Goal: Task Accomplishment & Management: Use online tool/utility

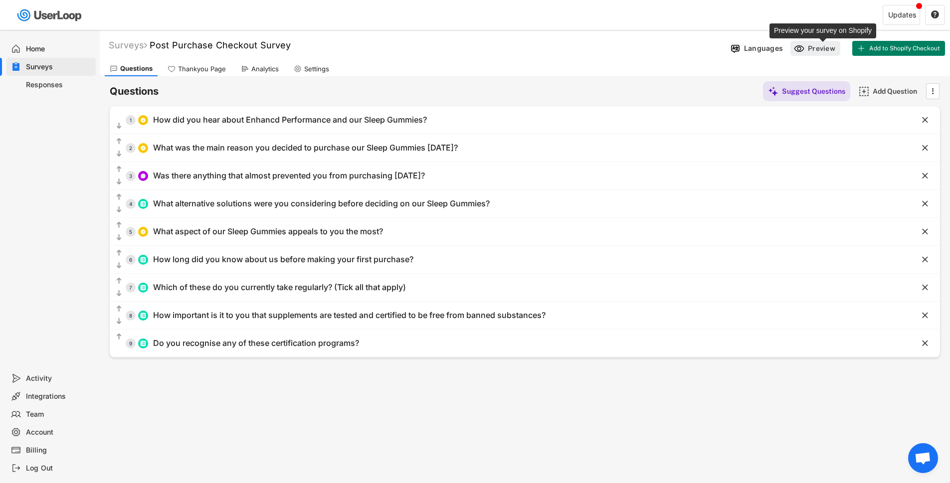
click at [830, 44] on div "Preview" at bounding box center [823, 48] width 30 height 9
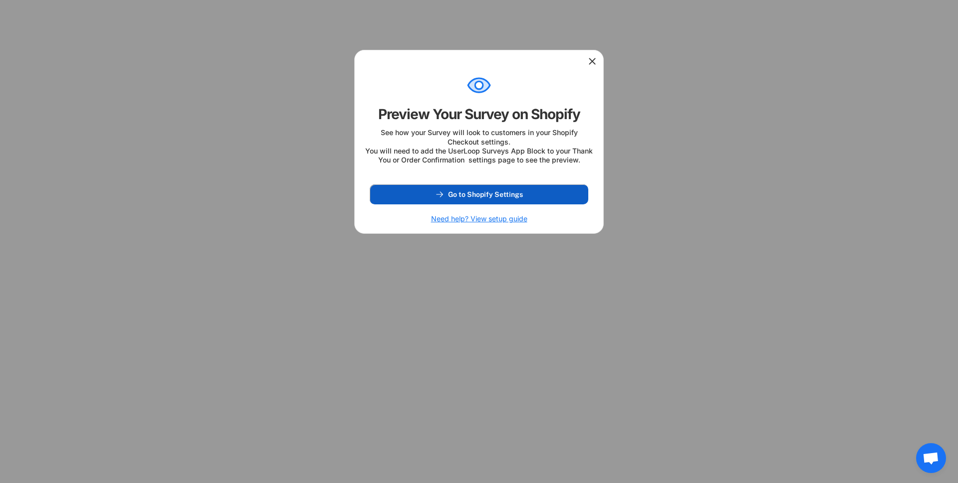
click at [531, 201] on button "Go to Shopify Settings" at bounding box center [479, 195] width 219 height 20
click at [589, 62] on icon at bounding box center [592, 61] width 10 height 10
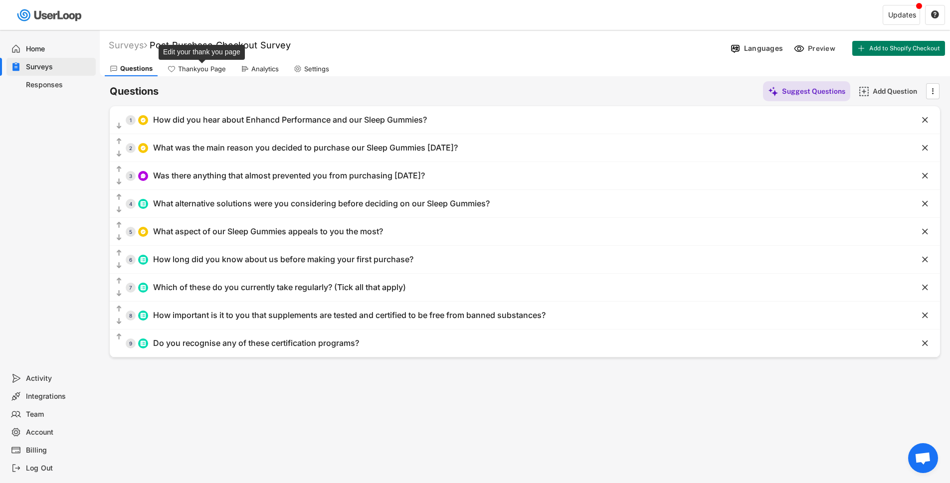
click at [185, 69] on div "Thankyou Page" at bounding box center [202, 69] width 48 height 8
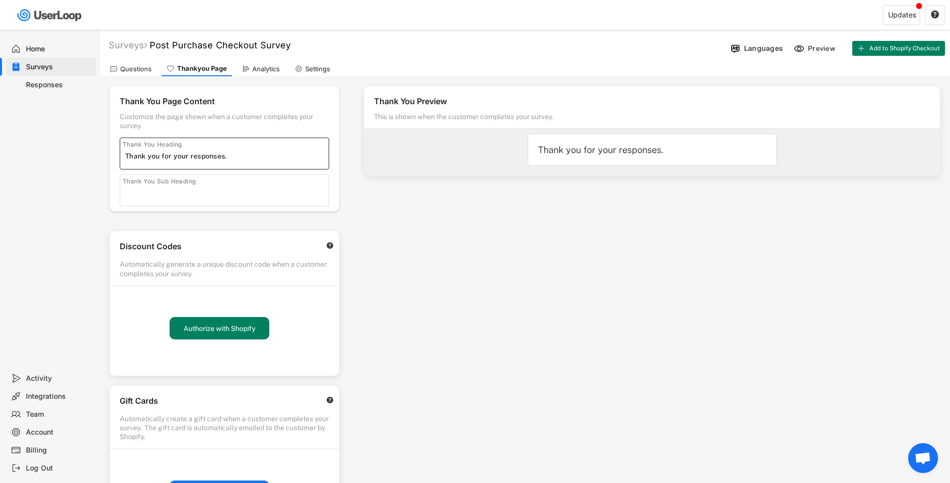
click at [248, 157] on input "input" at bounding box center [227, 156] width 204 height 15
drag, startPoint x: 246, startPoint y: 156, endPoint x: 235, endPoint y: 157, distance: 11.5
click at [235, 157] on input "input" at bounding box center [227, 156] width 204 height 15
type input "Thank you for your responses. Great sleep is coming!"
click at [183, 188] on input "input" at bounding box center [227, 193] width 204 height 15
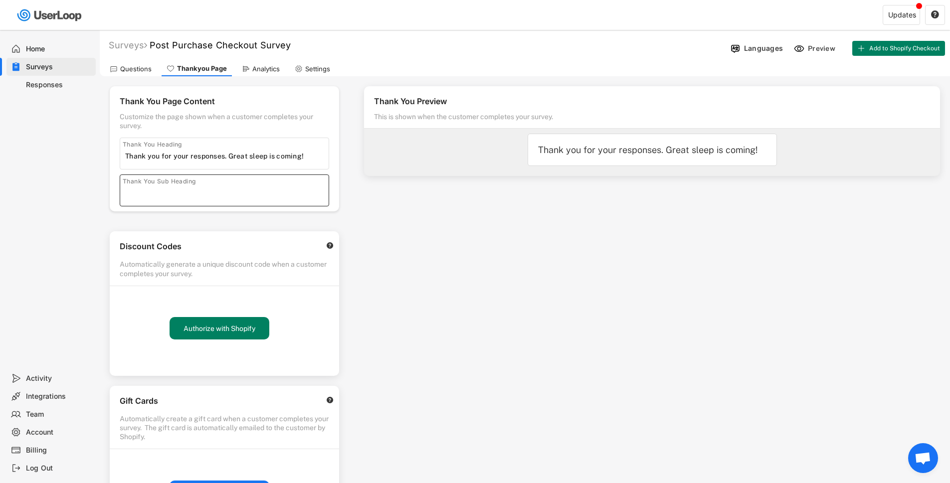
paste input "Hit the FAQ page to see how to squeeze max results from your gummies."
click at [140, 193] on input "input" at bounding box center [227, 193] width 204 height 15
type input "Hit the FAQ page to see how to squeeze max results from your gummies."
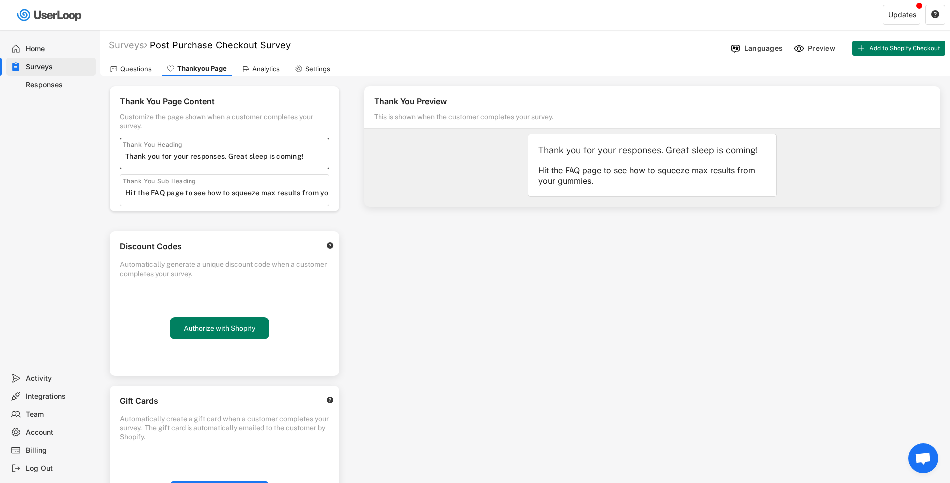
drag, startPoint x: 312, startPoint y: 156, endPoint x: 230, endPoint y: 155, distance: 81.8
click at [230, 155] on input "input" at bounding box center [227, 156] width 204 height 15
click at [255, 154] on input "input" at bounding box center [227, 156] width 204 height 15
paste input "Thank you for your [DOMAIN_NAME]’ve earned a sleep upgrade."
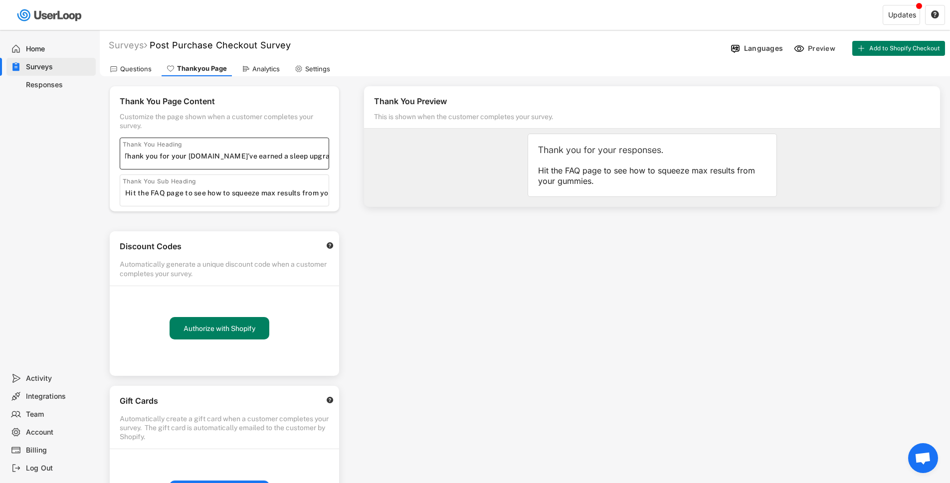
click at [225, 159] on input "input" at bounding box center [227, 156] width 204 height 15
click at [312, 157] on input "input" at bounding box center [227, 156] width 204 height 15
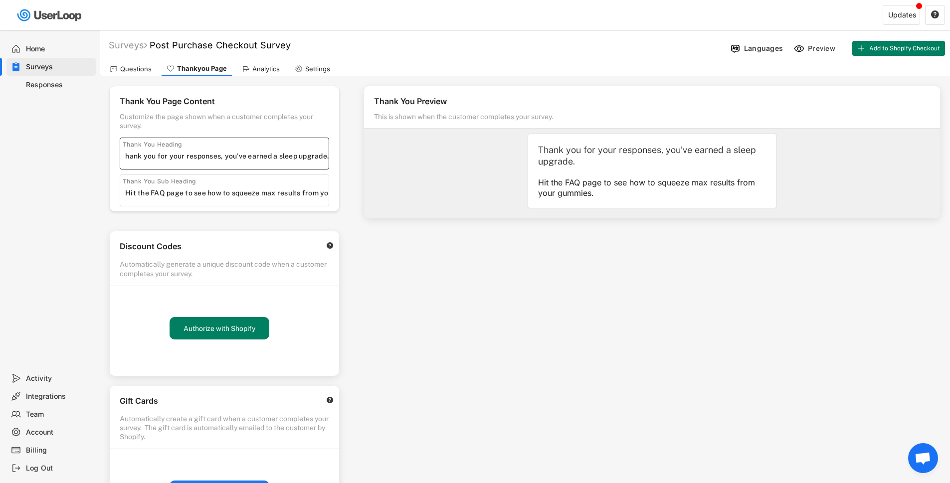
scroll to position [0, 0]
click at [320, 160] on input "input" at bounding box center [227, 156] width 204 height 15
click at [224, 154] on input "input" at bounding box center [227, 156] width 204 height 15
click at [295, 158] on input "input" at bounding box center [227, 156] width 204 height 15
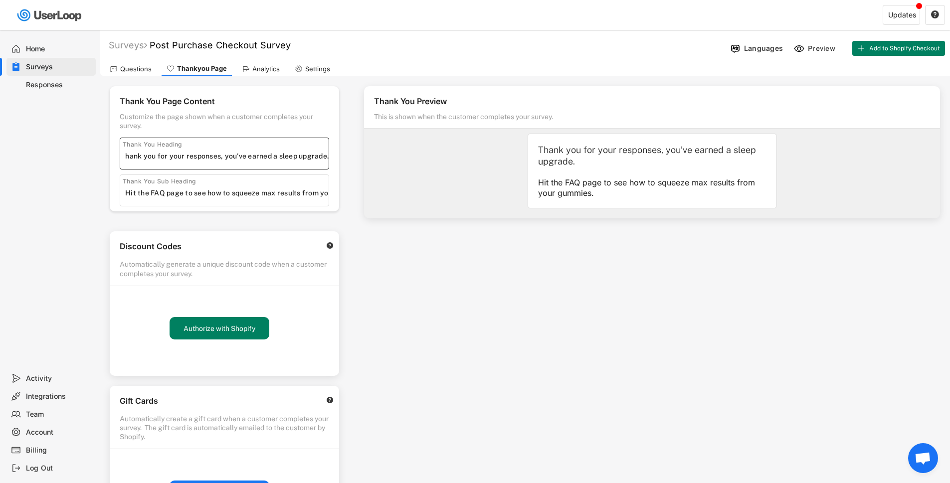
paste input "Thank you for your responses, you’ve earned a sleep upgrade.😴💤"
click at [309, 158] on input "input" at bounding box center [227, 156] width 204 height 15
type input "Thank you for your responses, you’ve earned a sleep upgrade. 😴💤"
click at [647, 332] on div "Thank You Preview This is shown when the customer completes your survey. Thank …" at bounding box center [652, 284] width 596 height 417
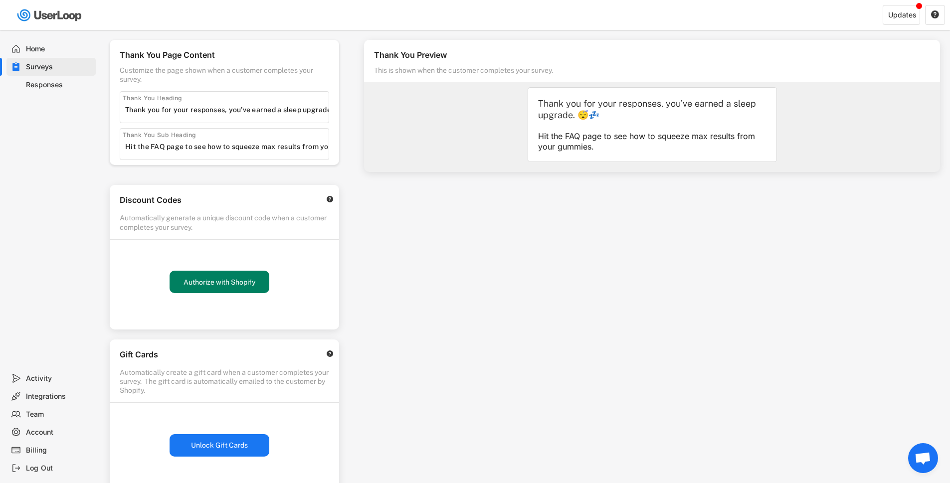
scroll to position [0, 0]
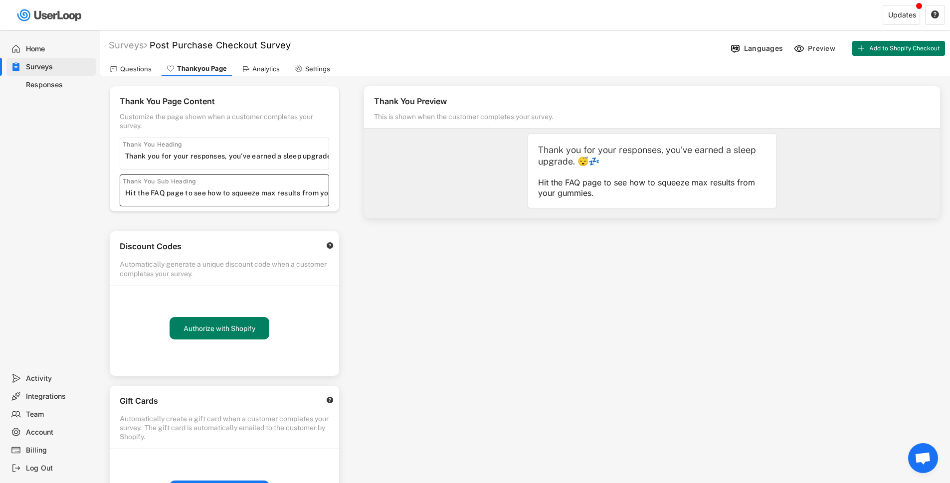
drag, startPoint x: 183, startPoint y: 192, endPoint x: 122, endPoint y: 187, distance: 61.6
click at [122, 187] on div "Thank You Sub Heading" at bounding box center [225, 191] width 210 height 32
type input "Click below to see how to squeeze max results from your gummies."
click at [417, 248] on div "Thank You Preview This is shown when the customer completes your survey. Thank …" at bounding box center [652, 284] width 596 height 417
click at [876, 68] on div "Questions Thankyou Page Analytics Settings" at bounding box center [525, 67] width 851 height 17
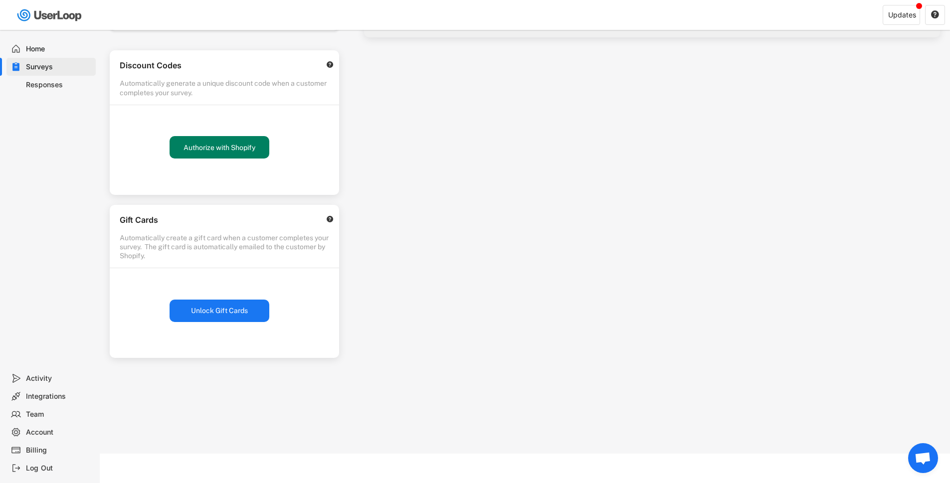
scroll to position [182, 0]
click at [39, 414] on div "Team" at bounding box center [59, 414] width 66 height 9
